Goal: Entertainment & Leisure: Consume media (video, audio)

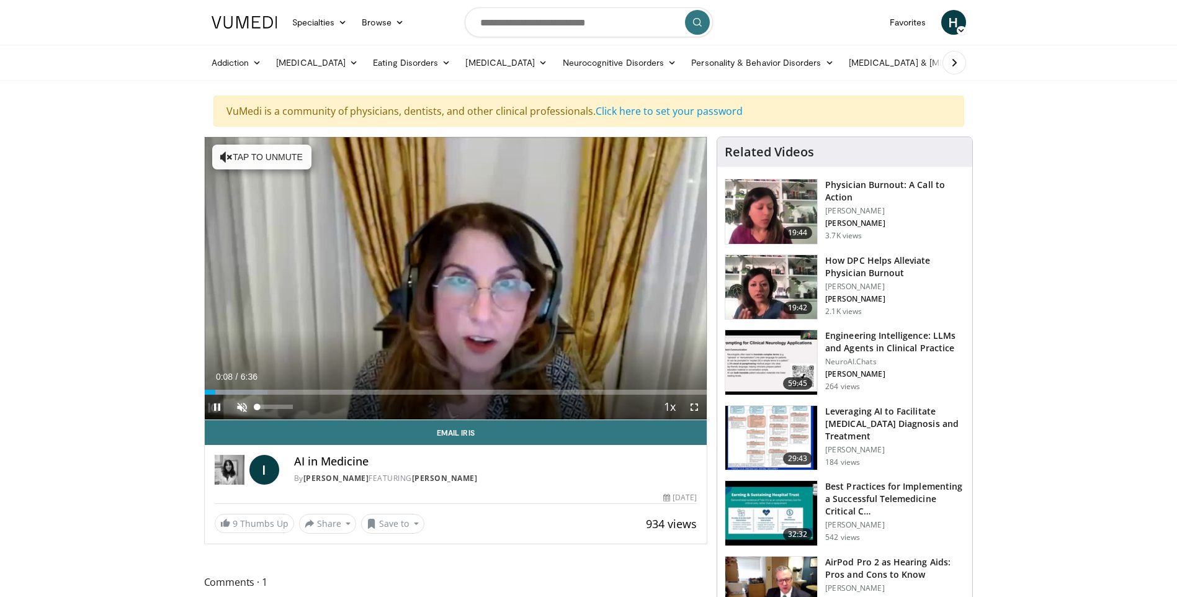
click at [241, 401] on span "Video Player" at bounding box center [241, 406] width 25 height 25
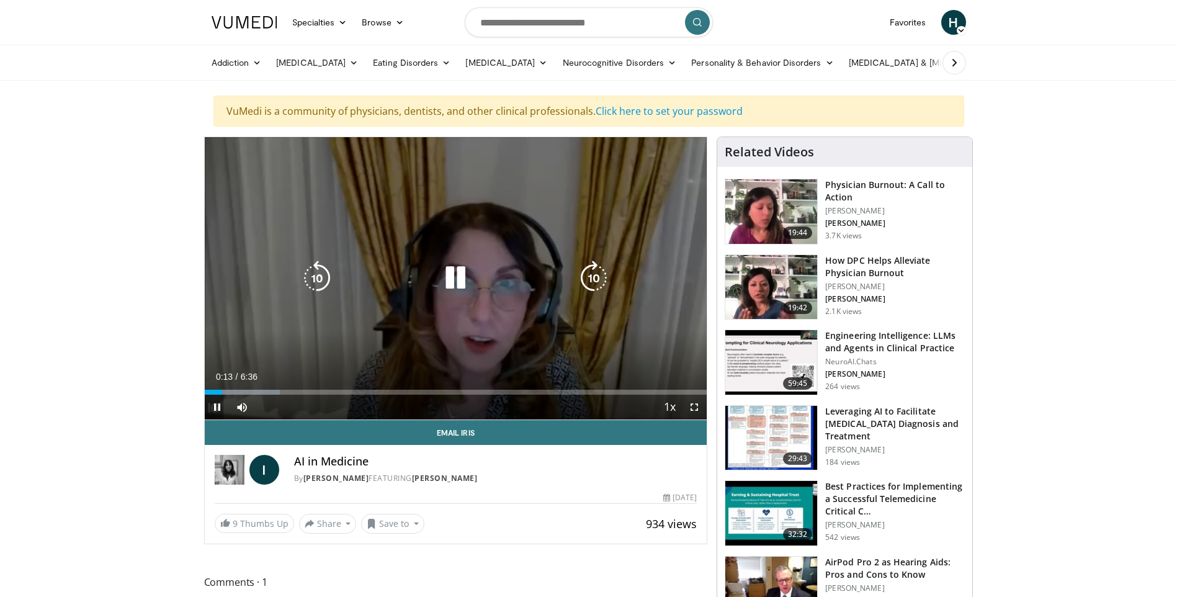
click at [439, 279] on icon "Video Player" at bounding box center [455, 278] width 35 height 35
click at [447, 275] on icon "Video Player" at bounding box center [455, 278] width 35 height 35
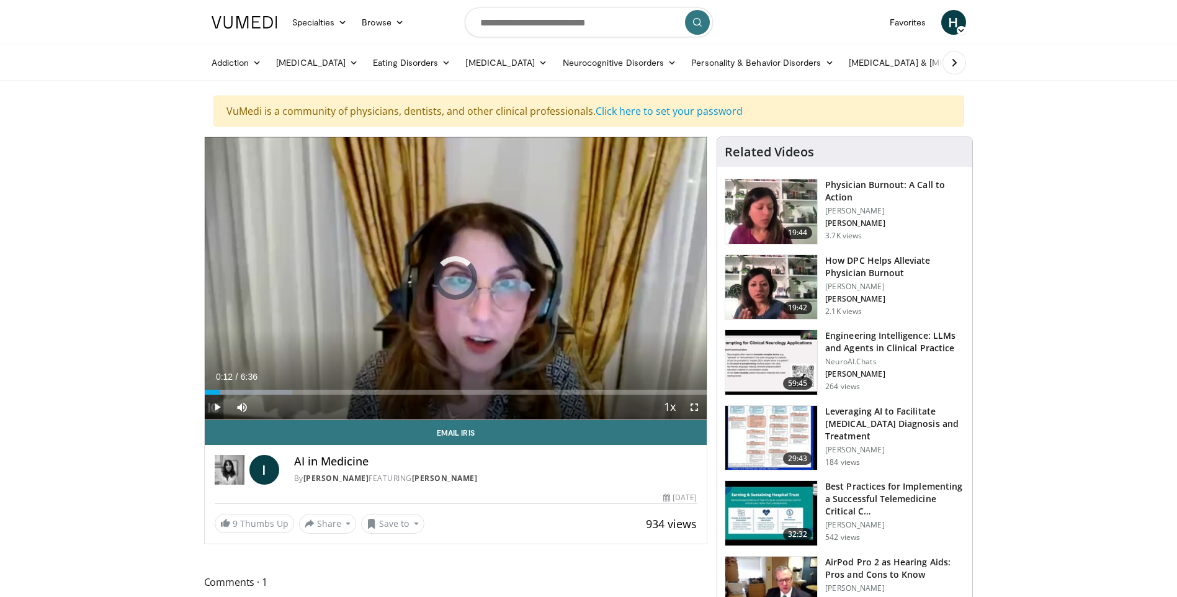
drag, startPoint x: 219, startPoint y: 390, endPoint x: 163, endPoint y: 394, distance: 56.6
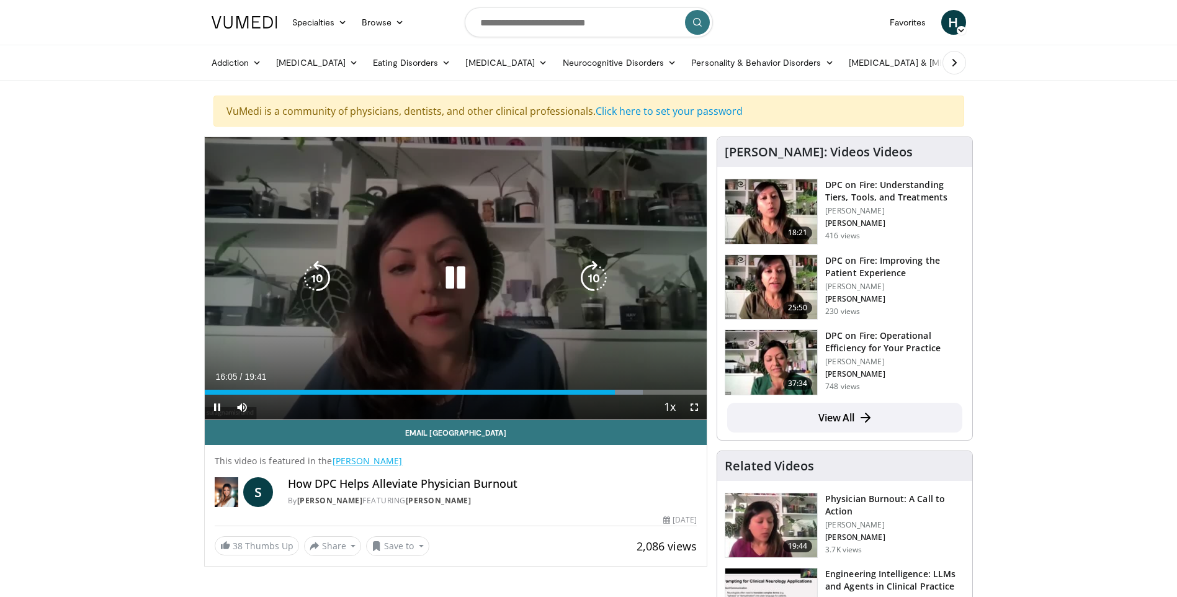
click at [455, 280] on icon "Video Player" at bounding box center [455, 278] width 35 height 35
